Goal: Task Accomplishment & Management: Manage account settings

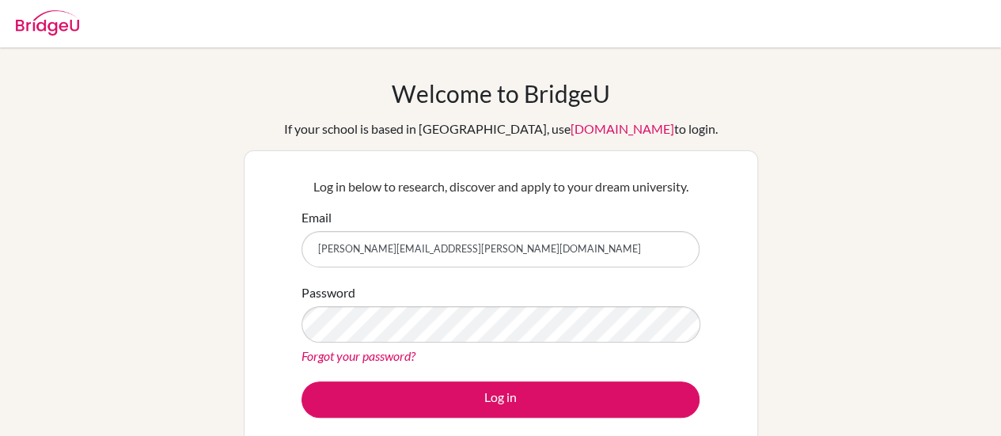
drag, startPoint x: 452, startPoint y: 248, endPoint x: 252, endPoint y: 232, distance: 200.8
click at [258, 232] on div "Log in below to research, discover and apply to your dream university. Email we…" at bounding box center [501, 296] width 514 height 293
type input "[EMAIL_ADDRESS][DOMAIN_NAME]"
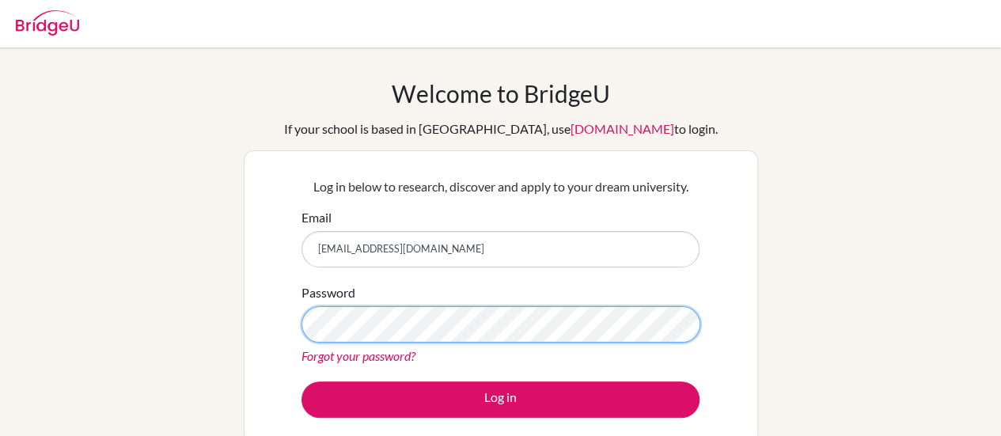
click at [274, 311] on div "Log in below to research, discover and apply to your dream university. Email we…" at bounding box center [501, 296] width 514 height 293
click at [301, 381] on button "Log in" at bounding box center [500, 399] width 398 height 36
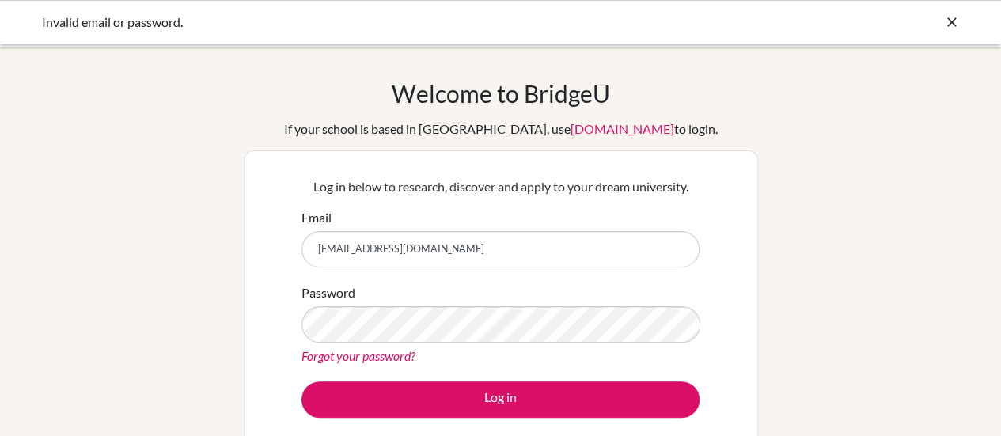
click at [301, 381] on button "Log in" at bounding box center [500, 399] width 398 height 36
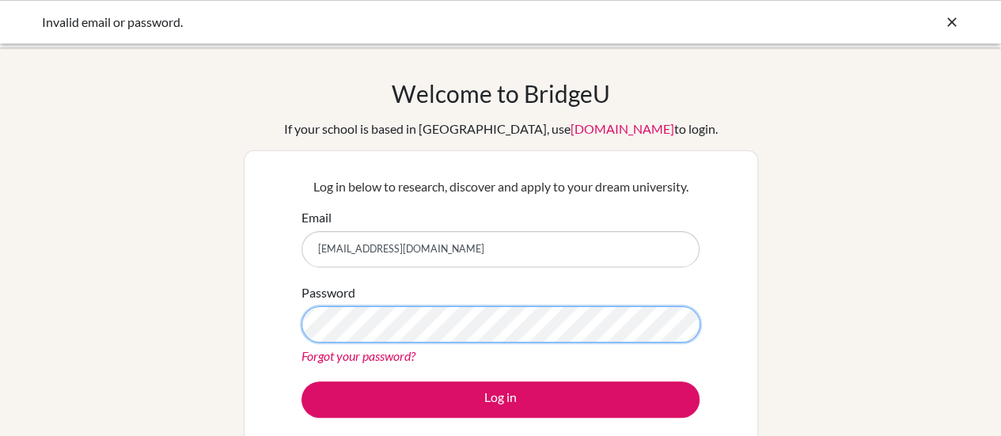
click at [301, 381] on button "Log in" at bounding box center [500, 399] width 398 height 36
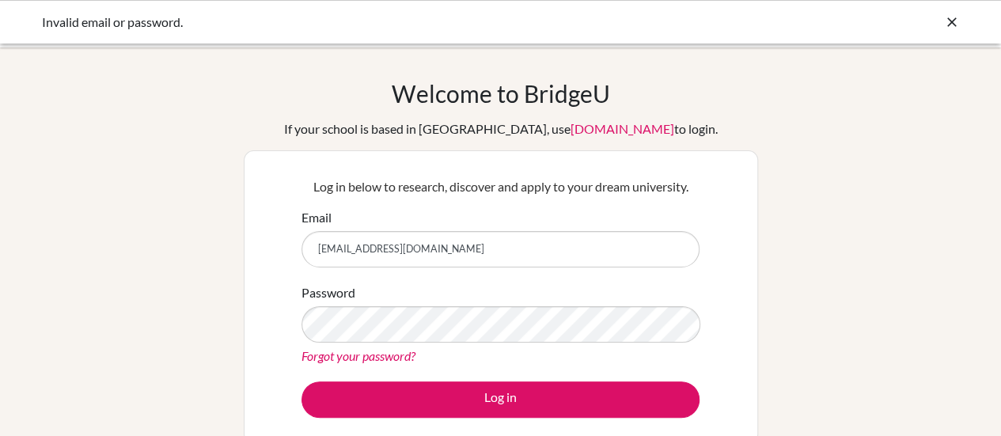
drag, startPoint x: 448, startPoint y: 250, endPoint x: 169, endPoint y: 197, distance: 283.5
click at [168, 197] on div "Welcome to BridgeU If your school is based in China, use app.bridge-u.com.cn to…" at bounding box center [500, 337] width 1001 height 517
type input "robertwesthompson@gmail.com"
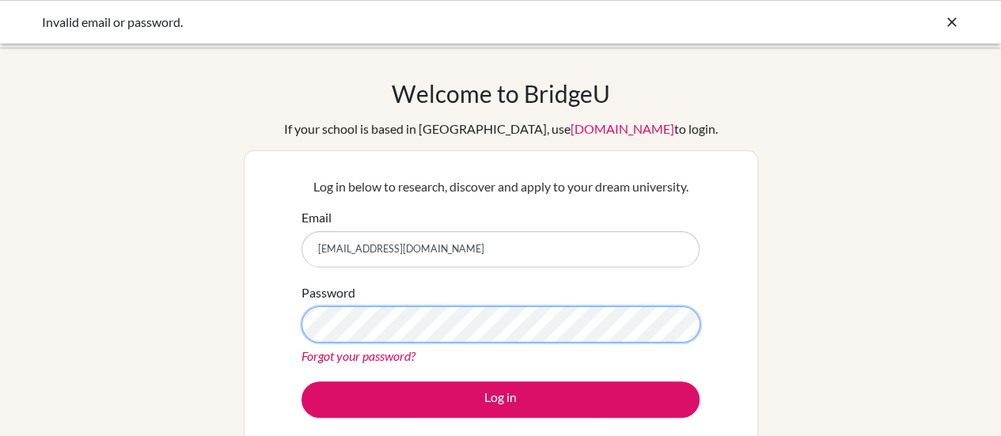
click at [301, 381] on button "Log in" at bounding box center [500, 399] width 398 height 36
